Goal: Obtain resource: Obtain resource

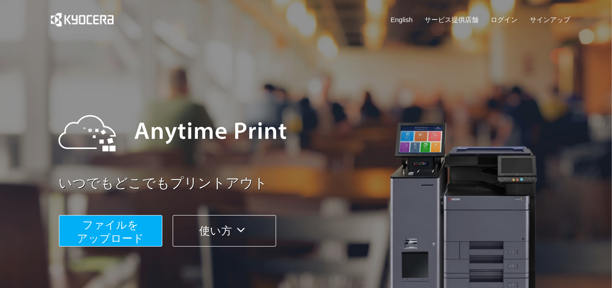
click at [103, 219] on span "ファイルを ​​アップロード" at bounding box center [110, 231] width 67 height 26
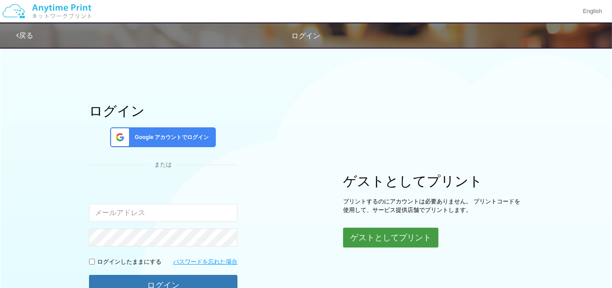
click at [362, 227] on button "ゲストとしてプリント" at bounding box center [390, 237] width 95 height 20
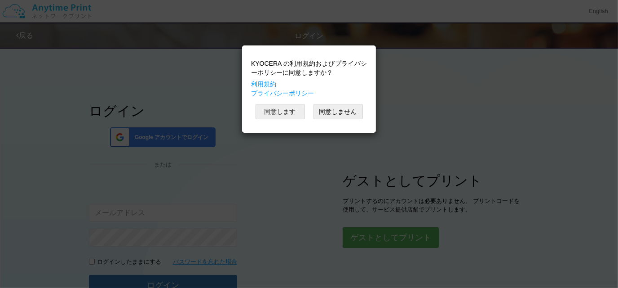
click at [284, 111] on button "同意します" at bounding box center [280, 111] width 49 height 15
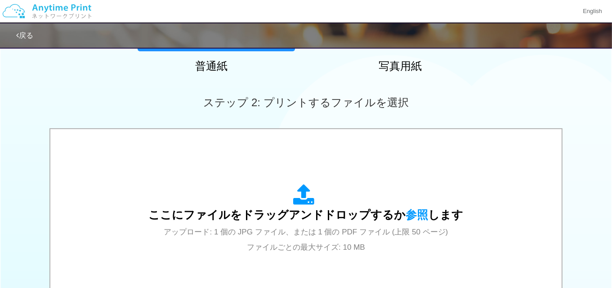
scroll to position [249, 0]
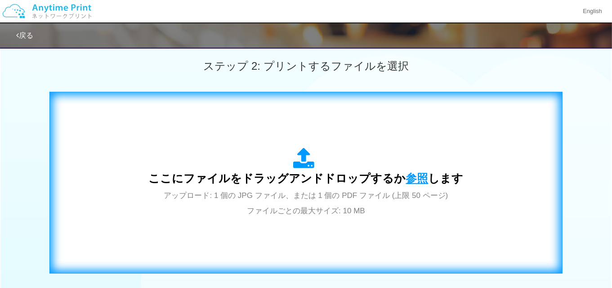
click at [420, 180] on span "参照" at bounding box center [417, 178] width 22 height 13
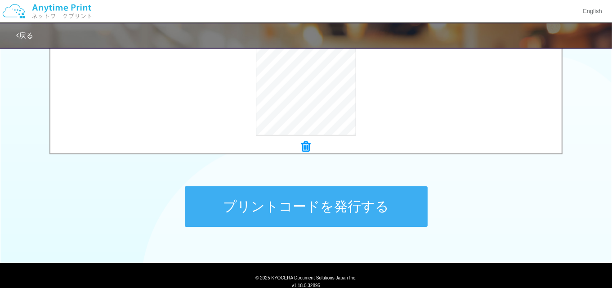
scroll to position [319, 0]
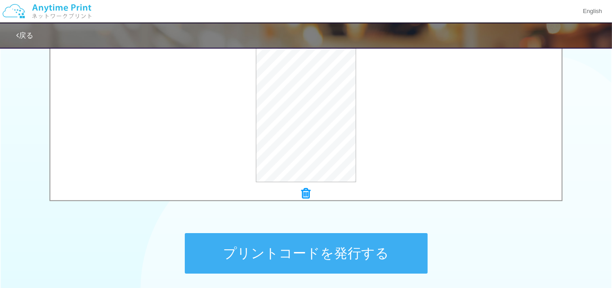
click at [339, 238] on button "プリントコードを発行する" at bounding box center [306, 253] width 243 height 40
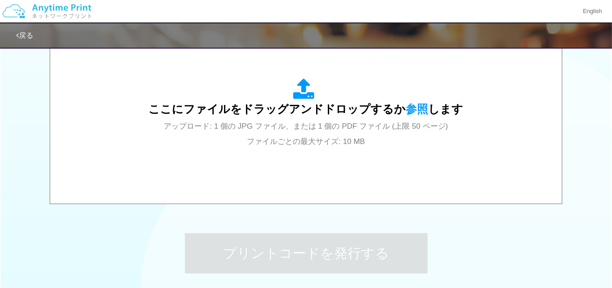
scroll to position [0, 0]
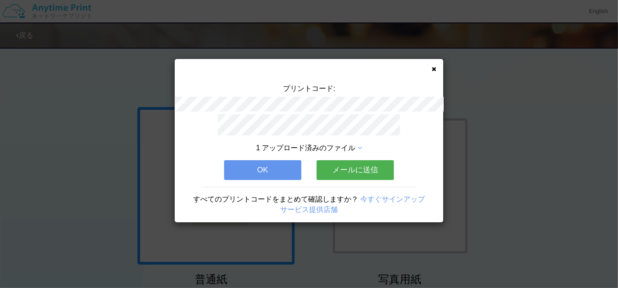
click at [288, 169] on button "OK" at bounding box center [262, 170] width 77 height 20
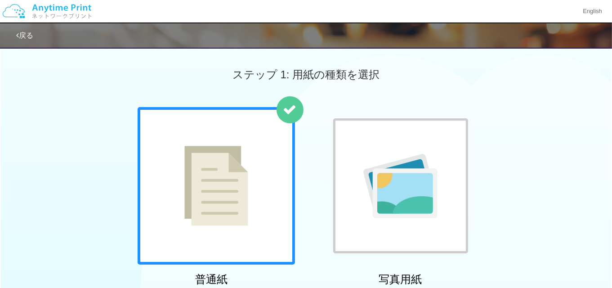
scroll to position [252, 0]
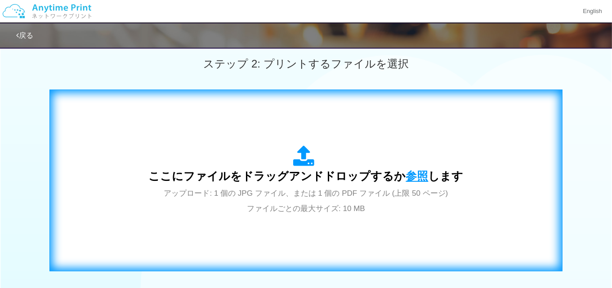
click at [416, 174] on span "参照" at bounding box center [417, 175] width 22 height 13
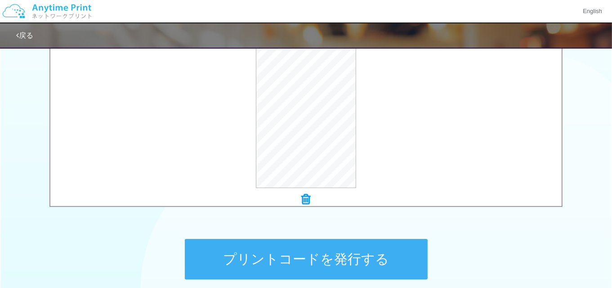
scroll to position [318, 0]
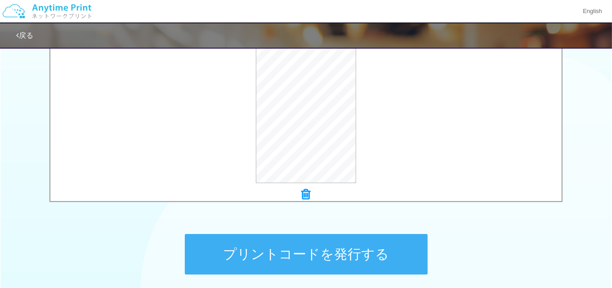
click at [388, 258] on button "プリントコードを発行する" at bounding box center [306, 254] width 243 height 40
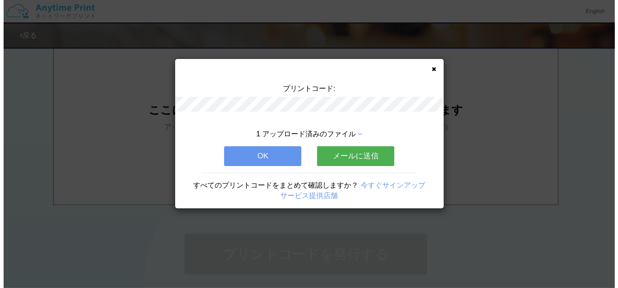
scroll to position [0, 0]
